Goal: Task Accomplishment & Management: Manage account settings

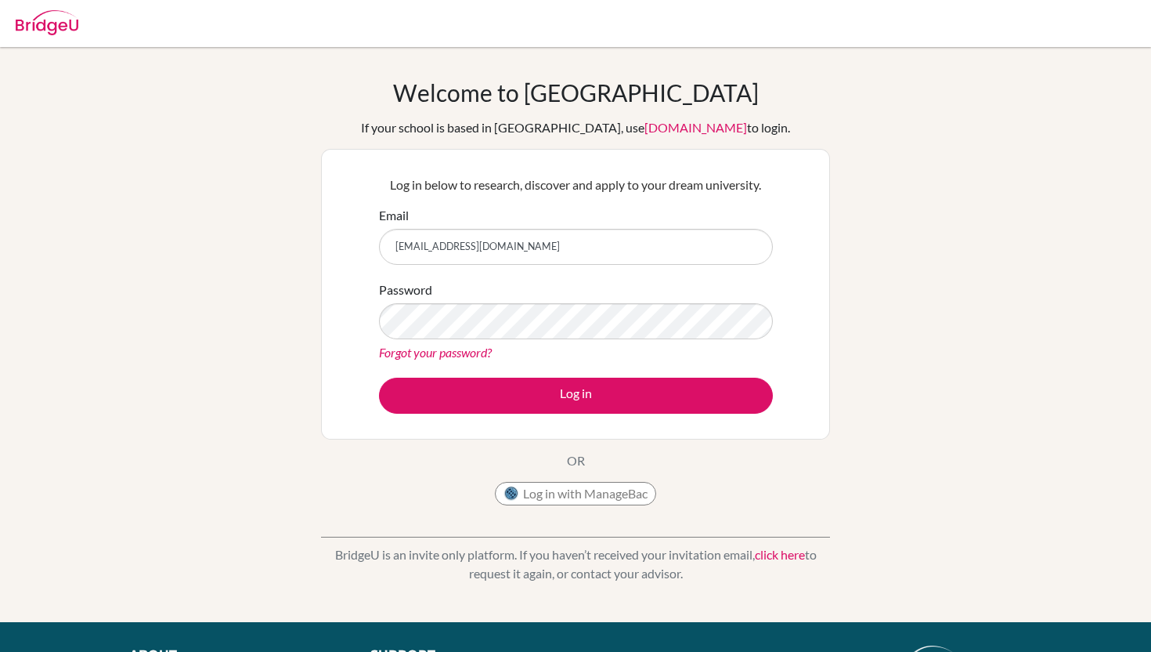
click at [379, 378] on button "Log in" at bounding box center [576, 396] width 394 height 36
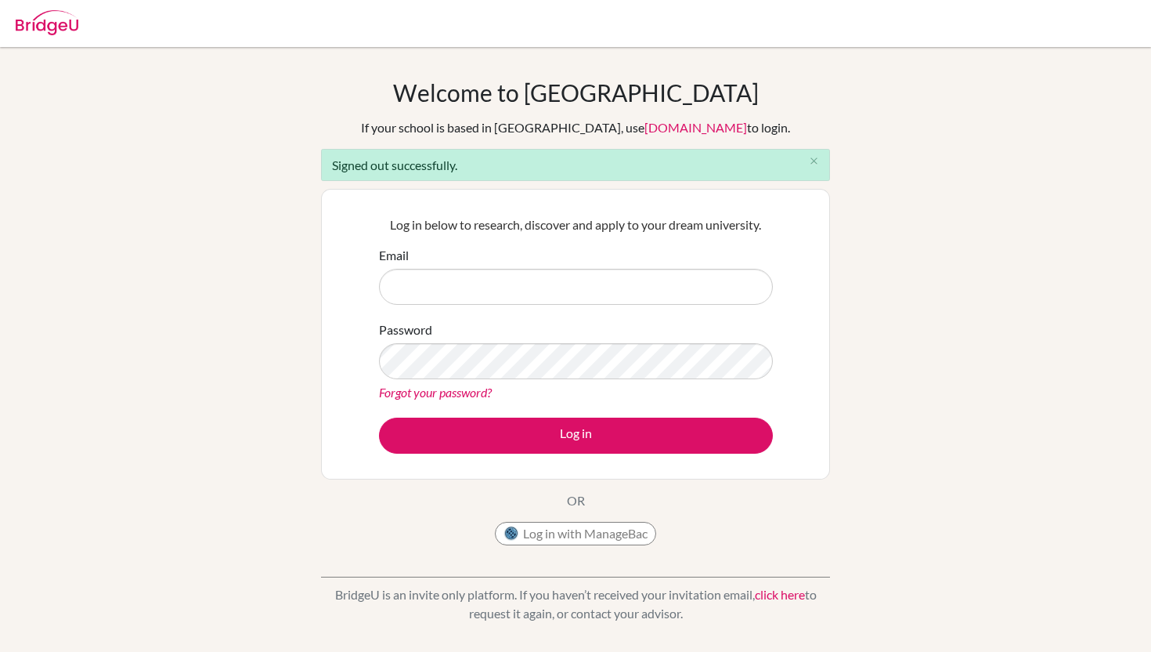
click at [509, 284] on input "Email" at bounding box center [576, 287] width 394 height 36
type input "[EMAIL_ADDRESS][DOMAIN_NAME]"
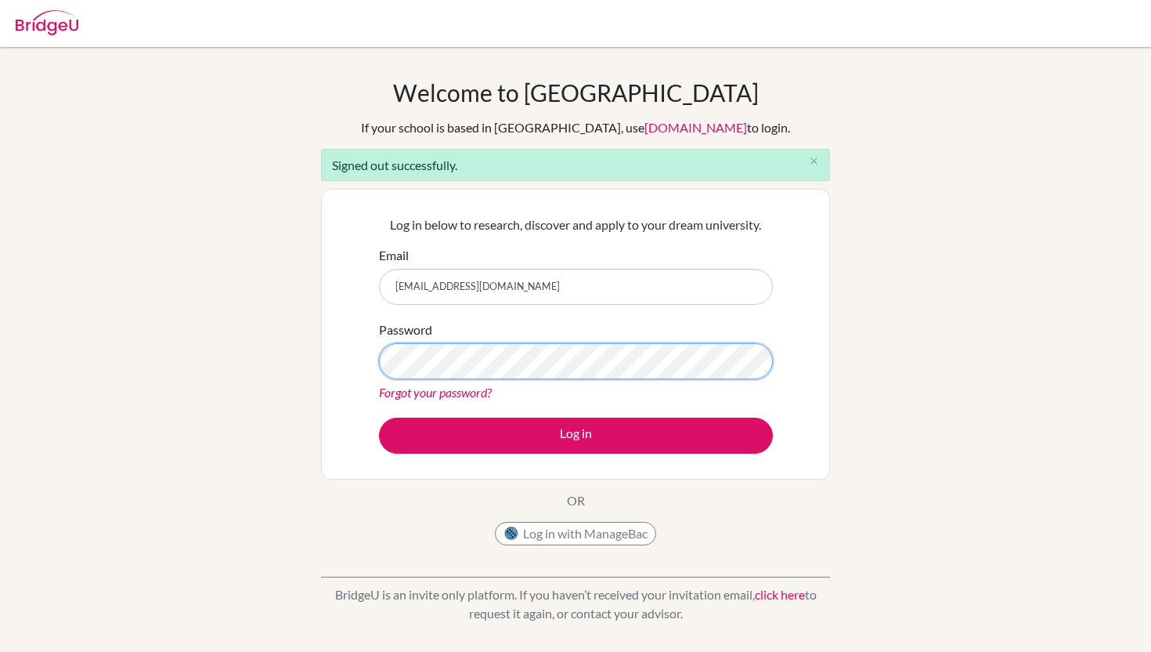
click at [379, 417] on button "Log in" at bounding box center [576, 435] width 394 height 36
